Goal: Transaction & Acquisition: Obtain resource

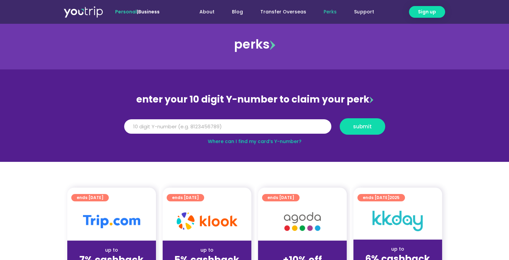
scroll to position [67, 0]
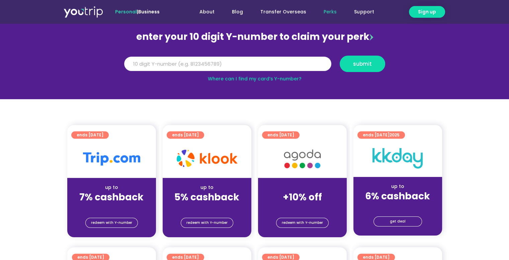
click at [162, 66] on input "Y Number" at bounding box center [227, 64] width 207 height 15
click at [130, 63] on input "-8174154662" at bounding box center [227, 64] width 207 height 15
type input "8174154662"
click at [350, 64] on span "submit" at bounding box center [363, 63] width 34 height 5
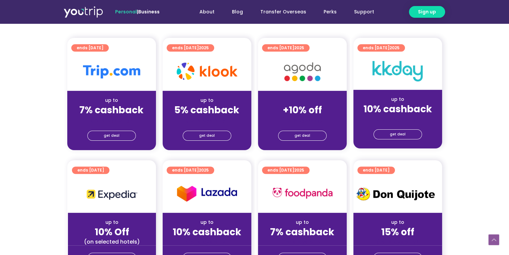
scroll to position [167, 0]
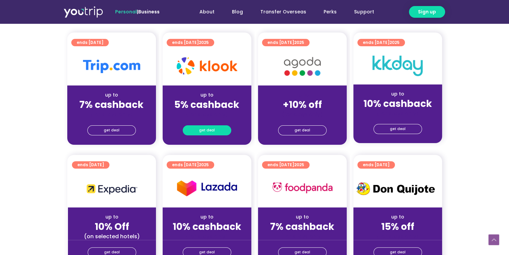
click at [215, 130] on link "get deal" at bounding box center [207, 130] width 49 height 10
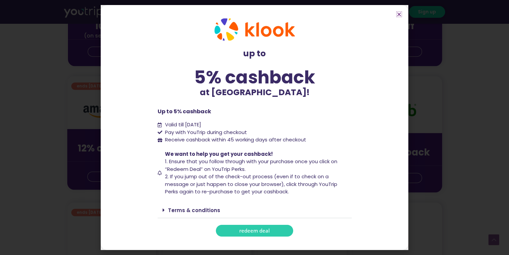
scroll to position [368, 0]
click at [240, 227] on link "redeem deal" at bounding box center [254, 231] width 77 height 12
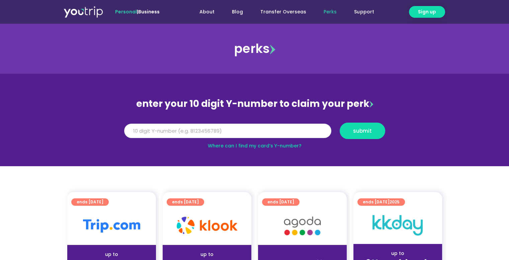
click at [134, 130] on input "Y Number" at bounding box center [227, 131] width 207 height 15
click at [185, 129] on input "Y Number" at bounding box center [227, 131] width 207 height 15
click at [184, 129] on input "81" at bounding box center [227, 131] width 207 height 15
type input "8174154662"
click at [379, 129] on span "submit" at bounding box center [363, 130] width 34 height 5
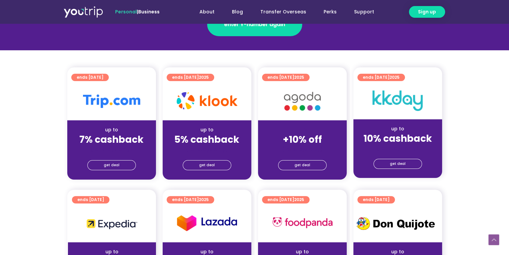
scroll to position [134, 0]
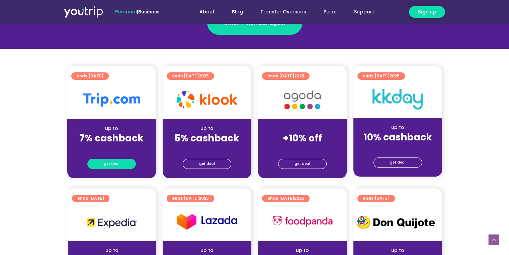
click at [106, 162] on span "get deal" at bounding box center [112, 163] width 16 height 9
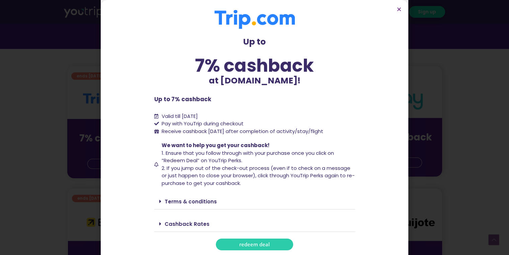
click at [184, 224] on link "Cashback Rates" at bounding box center [187, 223] width 45 height 7
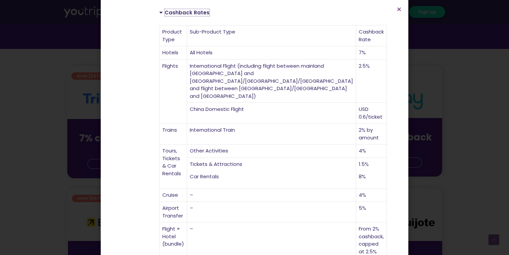
scroll to position [220, 0]
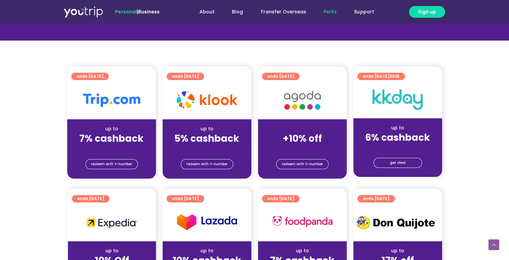
scroll to position [134, 0]
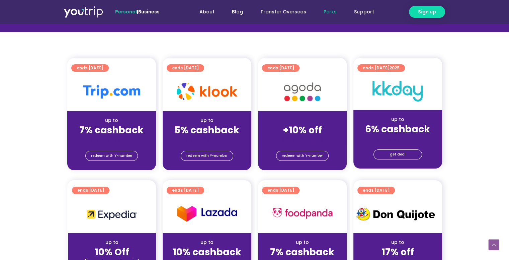
click at [211, 114] on div "up to 5% cashback (for stays only)" at bounding box center [207, 127] width 89 height 32
click at [202, 155] on span "redeem with Y-number" at bounding box center [207, 155] width 41 height 9
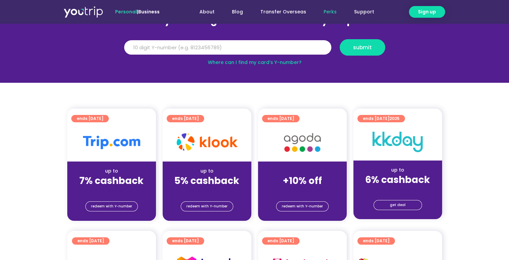
scroll to position [74, 0]
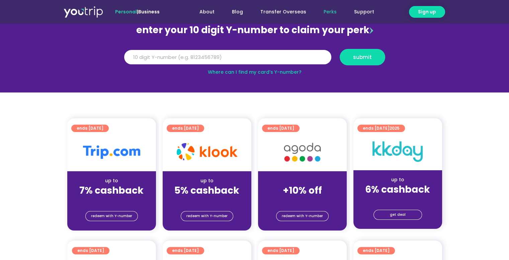
click at [210, 149] on img at bounding box center [207, 151] width 61 height 17
drag, startPoint x: 185, startPoint y: 134, endPoint x: 185, endPoint y: 140, distance: 5.4
click at [185, 134] on div at bounding box center [207, 152] width 89 height 38
click at [184, 160] on div at bounding box center [207, 152] width 89 height 38
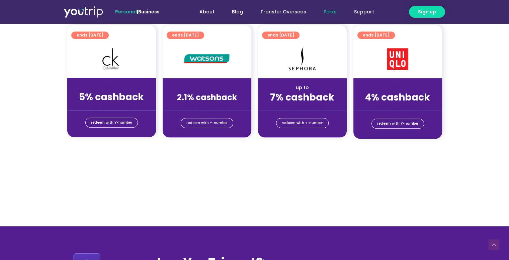
scroll to position [538, 0]
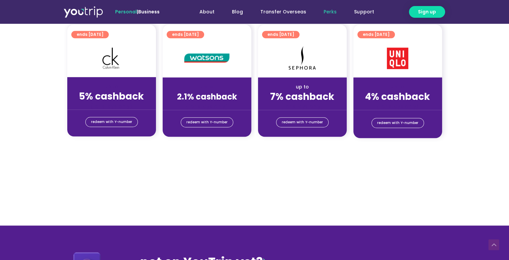
click at [414, 86] on div "up to" at bounding box center [398, 86] width 78 height 7
click at [411, 98] on strong "4% cashback" at bounding box center [397, 96] width 65 height 13
click at [408, 125] on span "redeem with Y-number" at bounding box center [398, 122] width 41 height 9
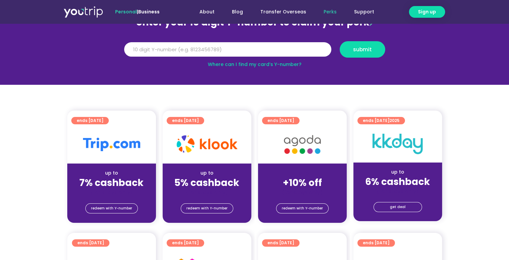
scroll to position [74, 0]
